Goal: Obtain resource: Obtain resource

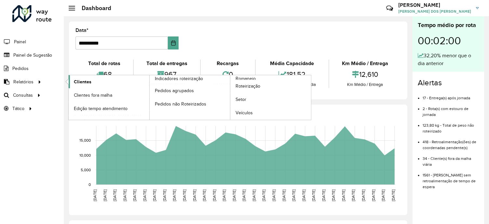
click at [87, 79] on span "Clientes" at bounding box center [83, 81] width 18 height 7
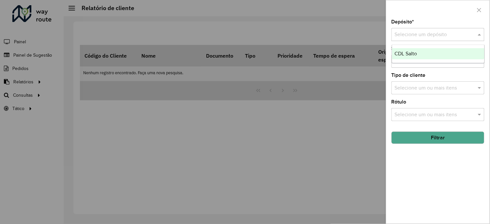
click at [404, 34] on input "text" at bounding box center [431, 35] width 73 height 8
click at [407, 52] on span "CDL Salto" at bounding box center [406, 54] width 22 height 6
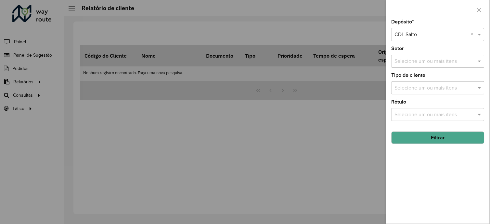
click at [432, 127] on hb-field-button "Filtrar" at bounding box center [438, 135] width 93 height 18
click at [434, 134] on button "Filtrar" at bounding box center [438, 137] width 93 height 12
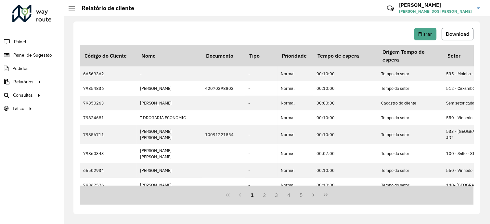
click at [451, 33] on span "Download" at bounding box center [457, 34] width 23 height 6
click at [447, 33] on span "Download" at bounding box center [457, 34] width 23 height 6
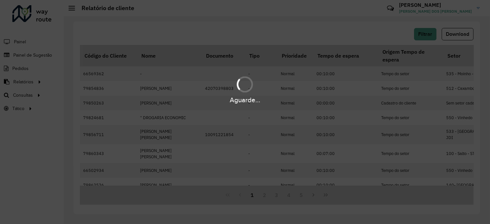
click at [365, 125] on div "Aguarde..." at bounding box center [245, 112] width 490 height 224
click at [365, 120] on div "Aguarde..." at bounding box center [245, 112] width 490 height 224
click at [360, 112] on div "Aguarde..." at bounding box center [245, 112] width 490 height 224
click at [360, 111] on div "Aguarde..." at bounding box center [245, 112] width 490 height 224
click at [426, 37] on div "Aguarde..." at bounding box center [245, 112] width 490 height 224
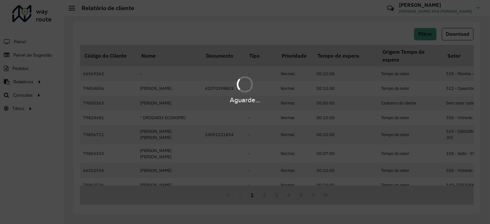
click at [215, 115] on div "Aguarde..." at bounding box center [245, 112] width 490 height 224
click at [262, 40] on div "Aguarde..." at bounding box center [245, 112] width 490 height 224
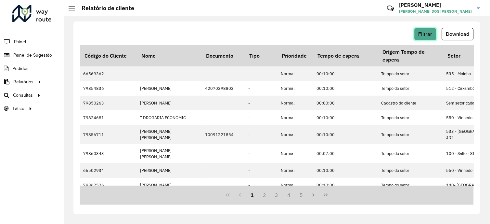
click at [428, 35] on span "Filtrar" at bounding box center [426, 34] width 14 height 6
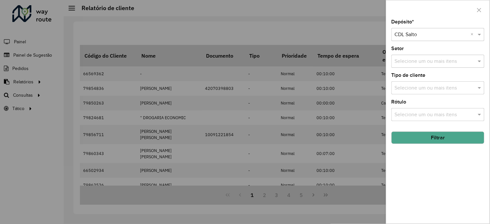
click at [423, 88] on input "text" at bounding box center [434, 88] width 83 height 8
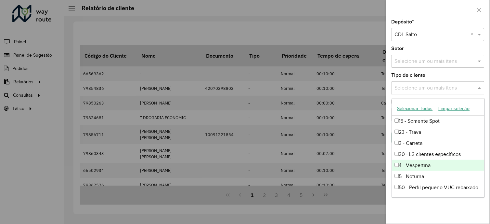
scroll to position [36, 0]
